Goal: Navigation & Orientation: Find specific page/section

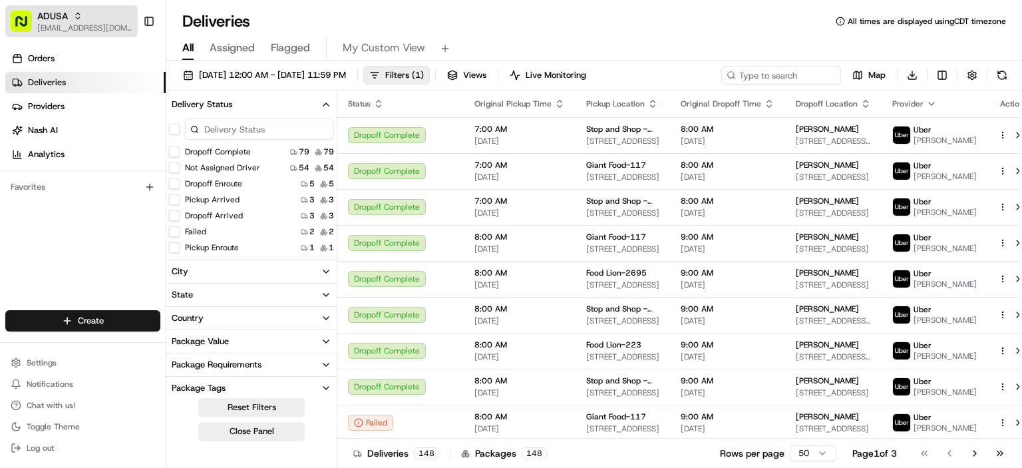
click at [73, 19] on icon "button" at bounding box center [77, 15] width 9 height 9
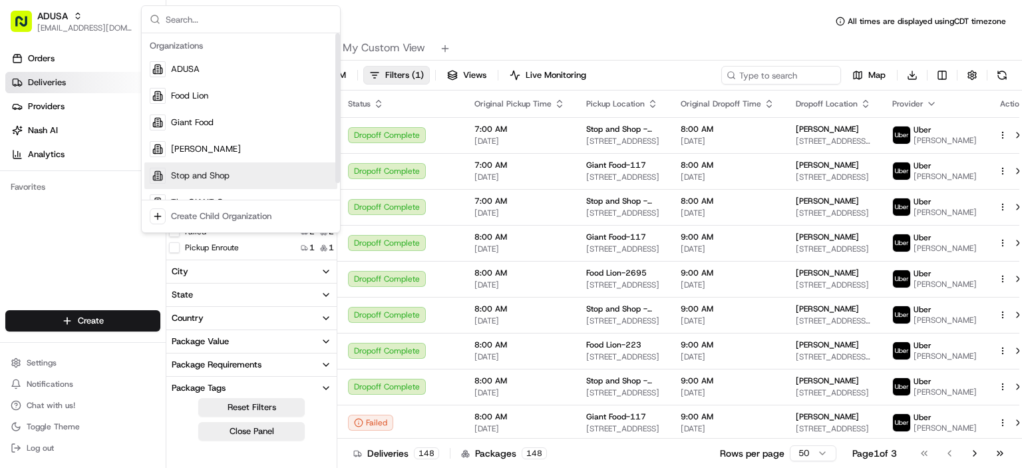
click at [208, 175] on span "Stop and Shop" at bounding box center [200, 176] width 59 height 12
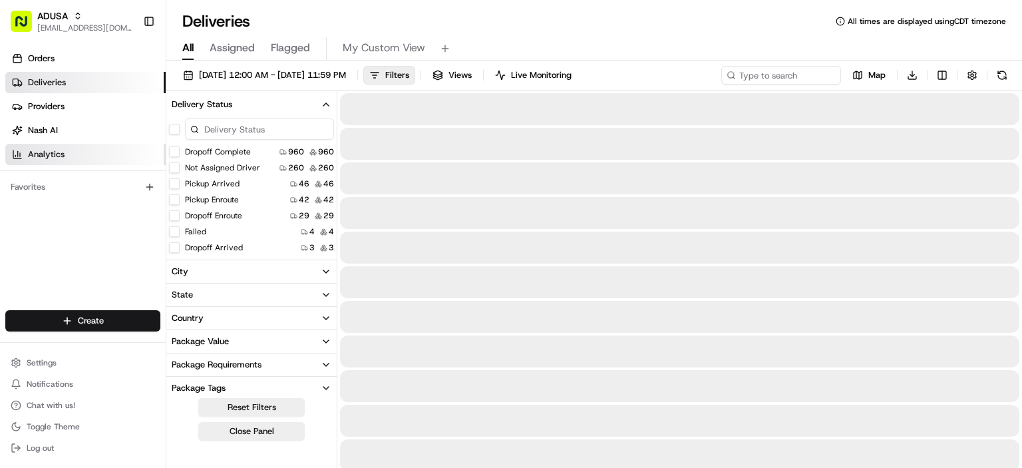
click at [50, 154] on span "Analytics" at bounding box center [46, 154] width 37 height 12
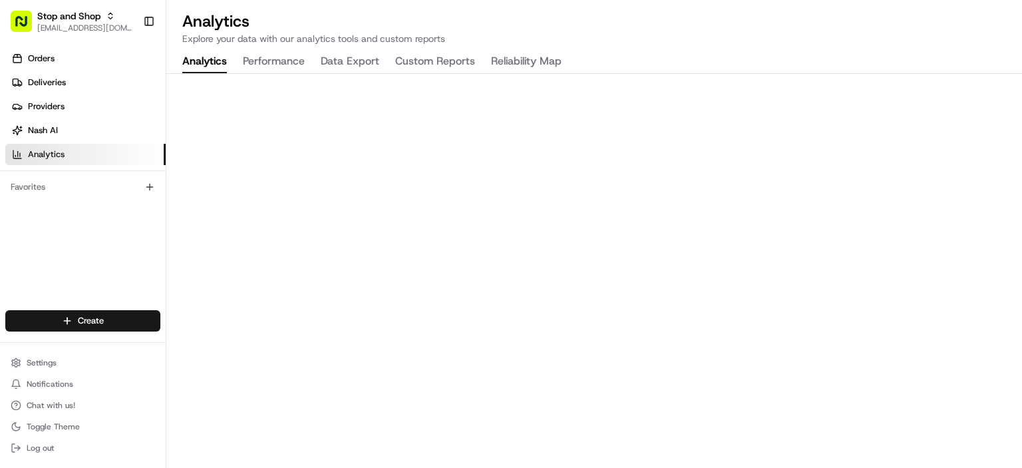
click at [447, 61] on button "Custom Reports" at bounding box center [435, 62] width 80 height 23
click at [769, 45] on p "Explore your data with our analytics tools and custom reports" at bounding box center [594, 38] width 824 height 13
click at [745, 12] on h2 "Analytics" at bounding box center [594, 21] width 824 height 21
click at [49, 129] on span "Nash AI" at bounding box center [43, 130] width 30 height 12
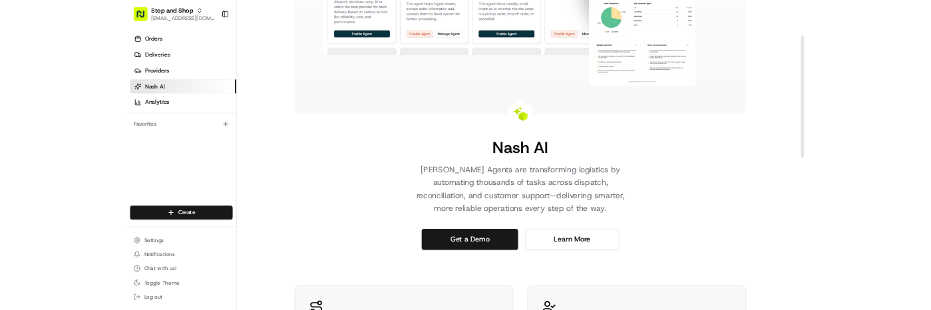
scroll to position [88, 0]
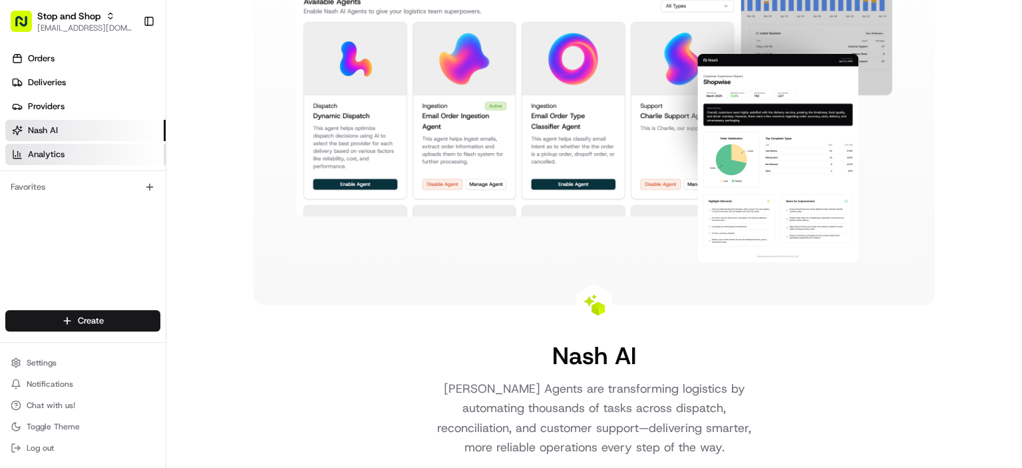
click at [49, 152] on span "Analytics" at bounding box center [46, 154] width 37 height 12
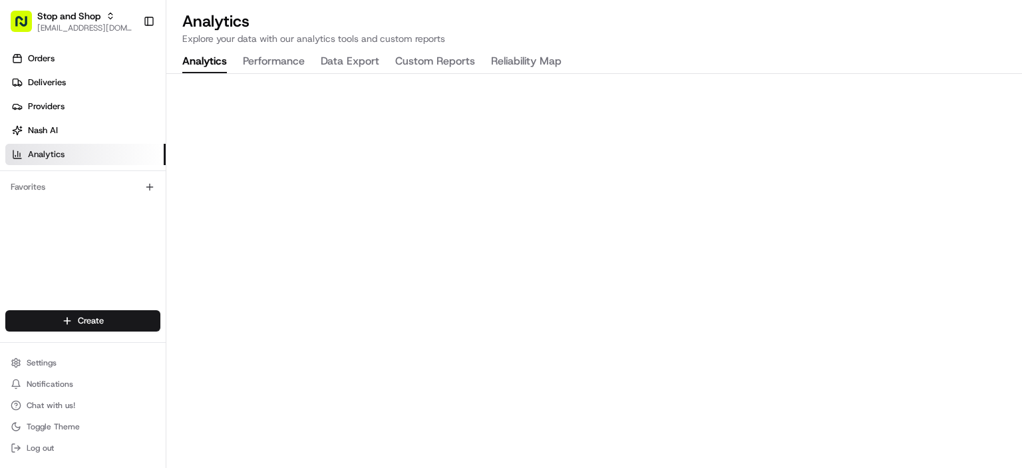
click at [813, 35] on p "Explore your data with our analytics tools and custom reports" at bounding box center [594, 38] width 824 height 13
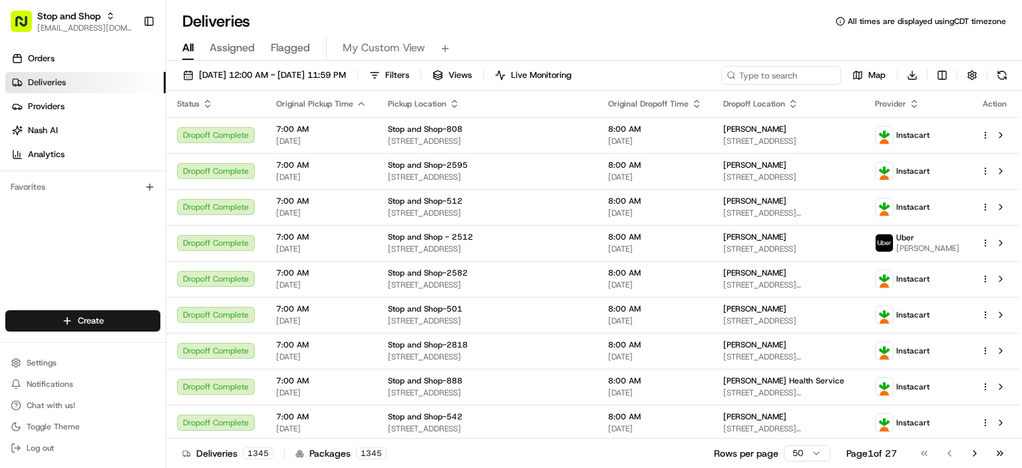
click at [644, 21] on div "Deliveries All times are displayed using CDT timezone" at bounding box center [594, 21] width 856 height 21
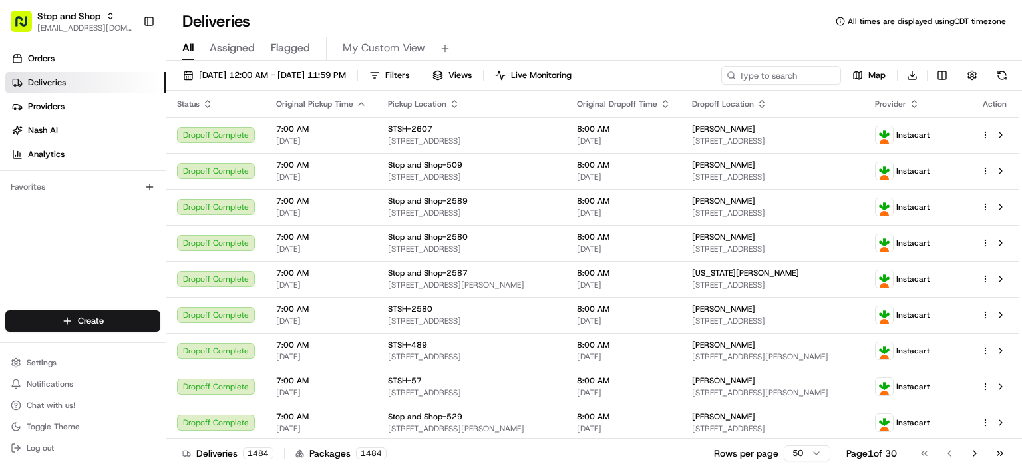
click at [662, 29] on div "Deliveries All times are displayed using CDT timezone" at bounding box center [594, 21] width 856 height 21
click at [664, 32] on div "All Assigned Flagged My Custom View" at bounding box center [594, 46] width 856 height 29
click at [624, 41] on div "All Assigned Flagged My Custom View" at bounding box center [594, 48] width 856 height 23
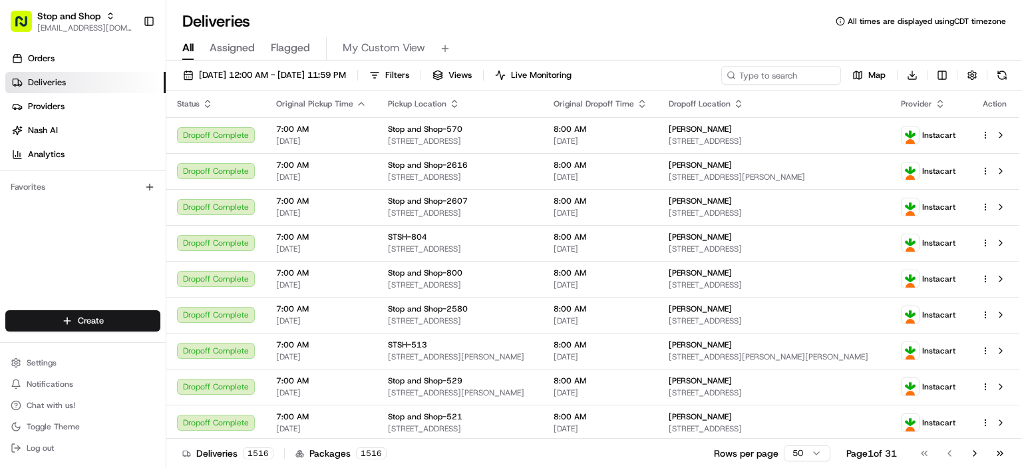
click at [692, 39] on div "All Assigned Flagged My Custom View" at bounding box center [594, 48] width 856 height 23
click at [671, 23] on div "Deliveries All times are displayed using CDT timezone" at bounding box center [594, 21] width 856 height 21
click at [661, 18] on div "Deliveries All times are displayed using CDT timezone" at bounding box center [594, 21] width 856 height 21
click at [684, 19] on div "Deliveries All times are displayed using CDT timezone" at bounding box center [594, 21] width 856 height 21
